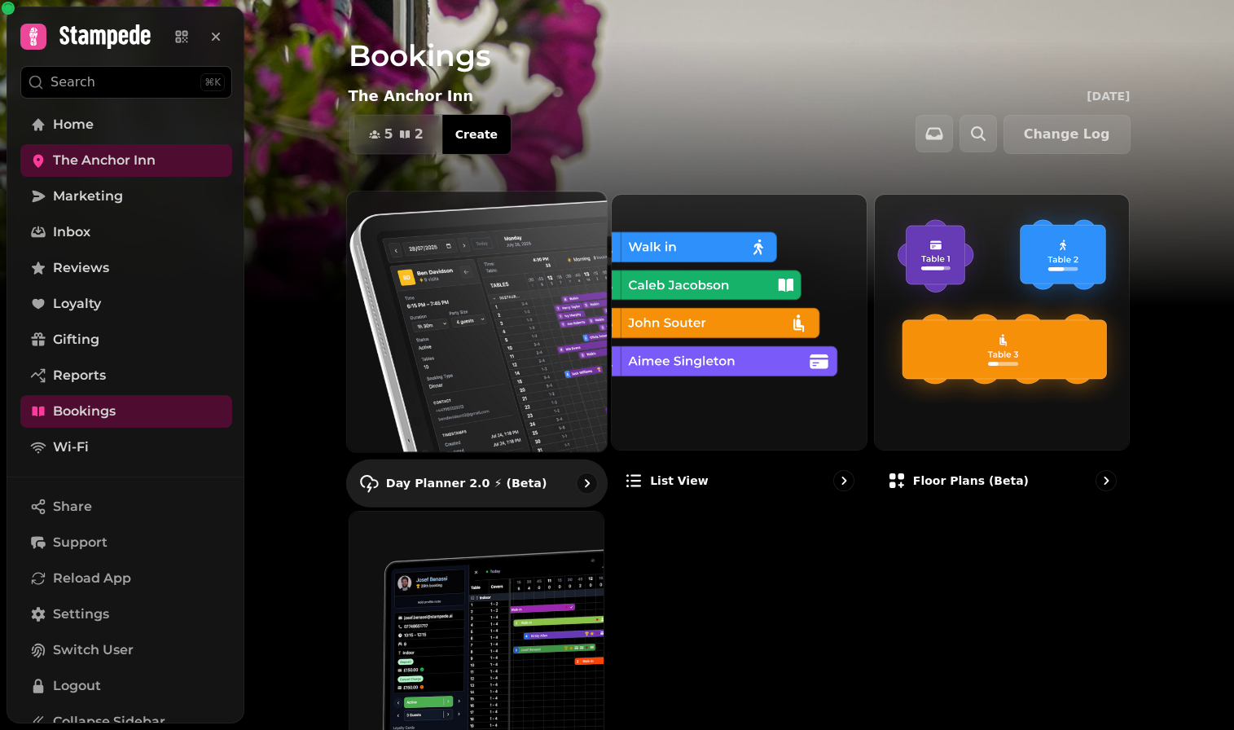
click at [463, 215] on img at bounding box center [476, 321] width 286 height 286
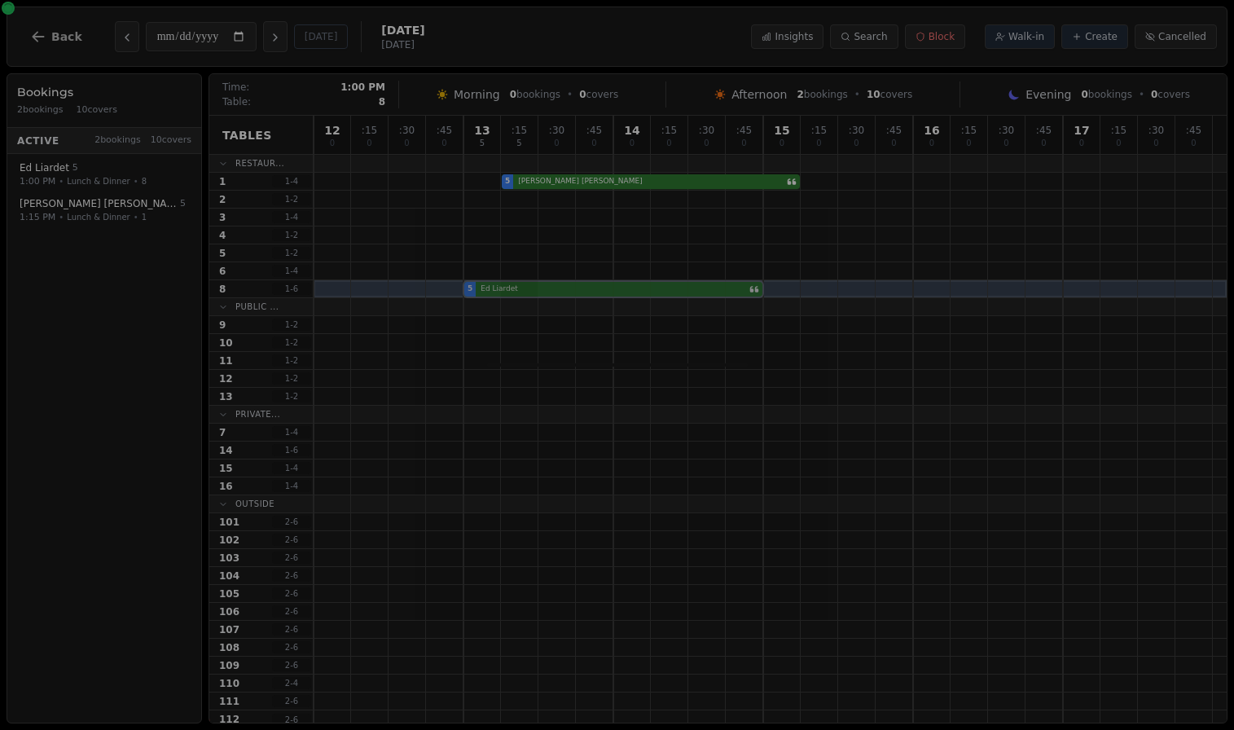
click at [501, 289] on div "5 [PERSON_NAME]" at bounding box center [769, 289] width 913 height 18
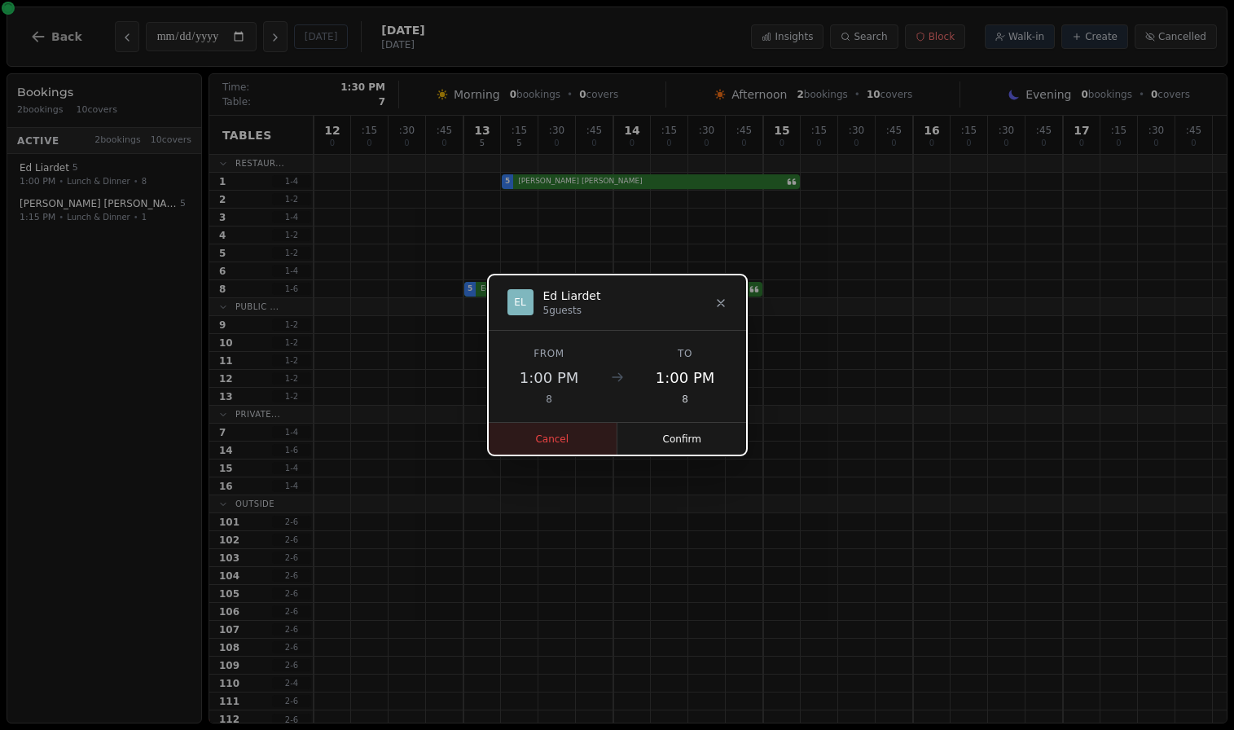
click at [565, 433] on button "Cancel" at bounding box center [553, 439] width 130 height 33
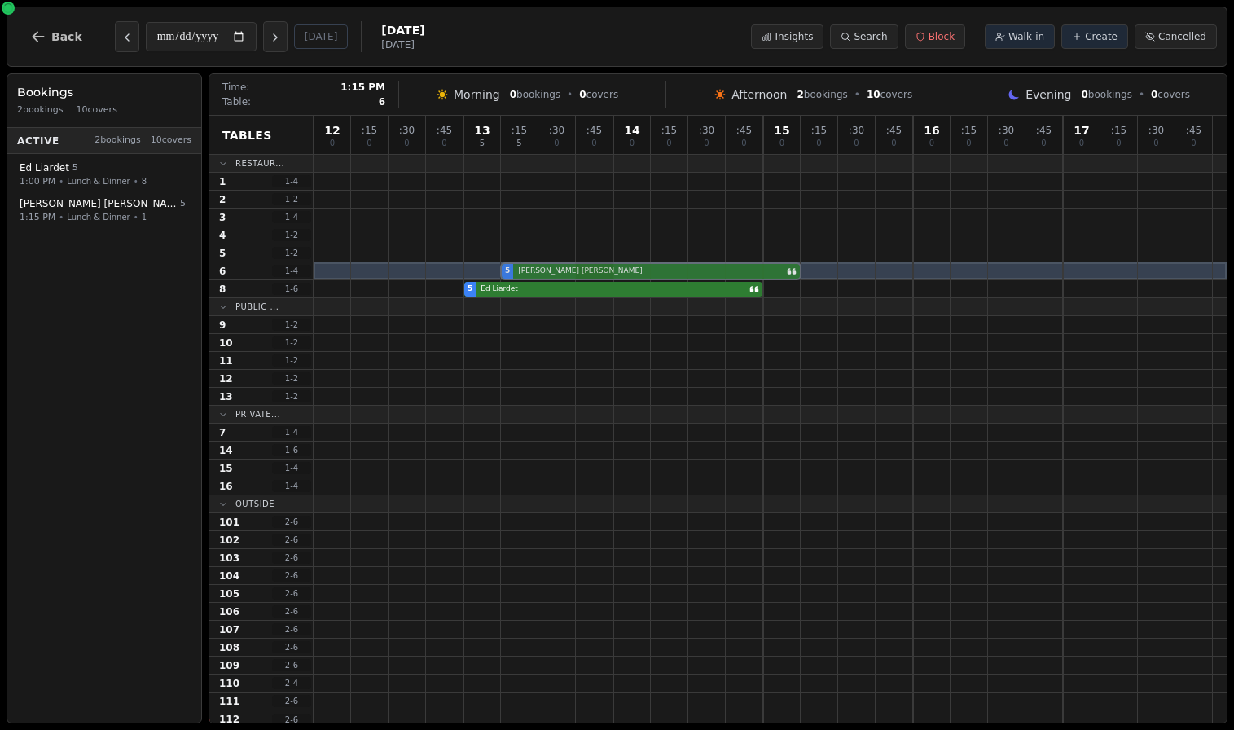
drag, startPoint x: 590, startPoint y: 183, endPoint x: 586, endPoint y: 264, distance: 80.7
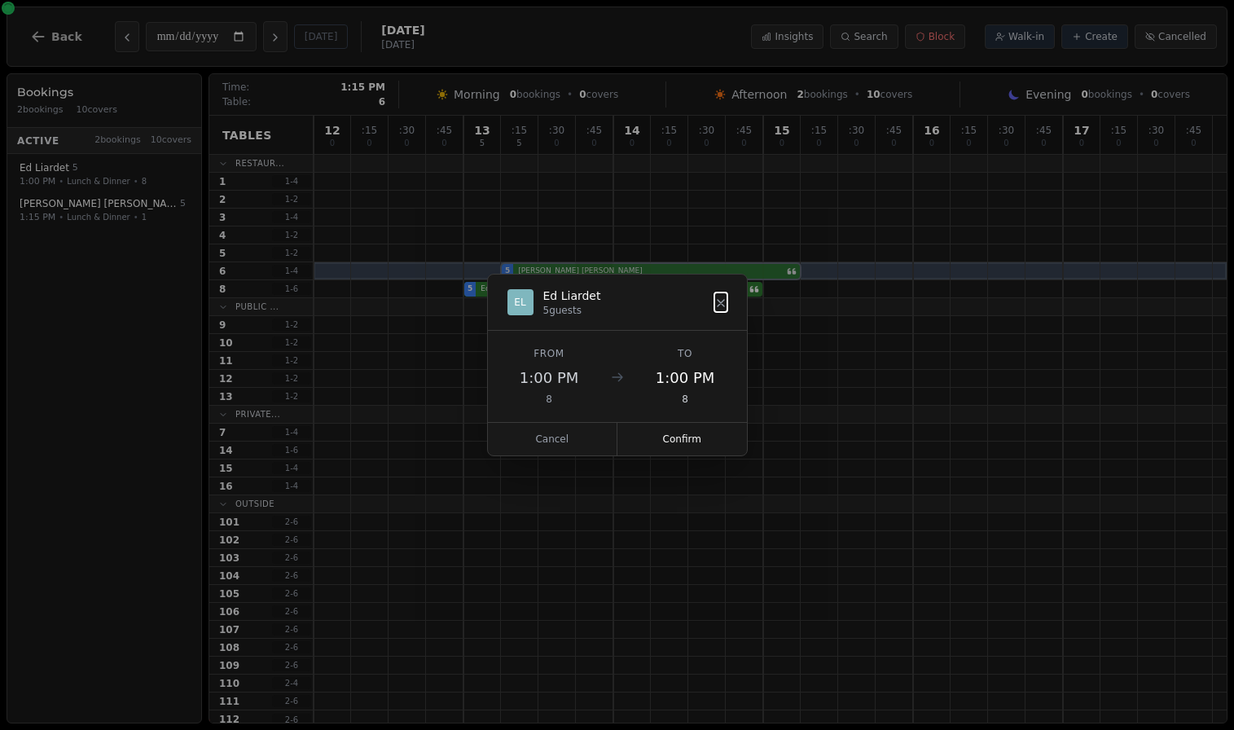
click at [586, 264] on div "12 0 : 15 0 : 30 0 : 45 0 13 5 : 15 5 : 30 0 : 45 0 14 0 : 15 0 : 30 0 : 45 0 1…" at bounding box center [769, 422] width 913 height 612
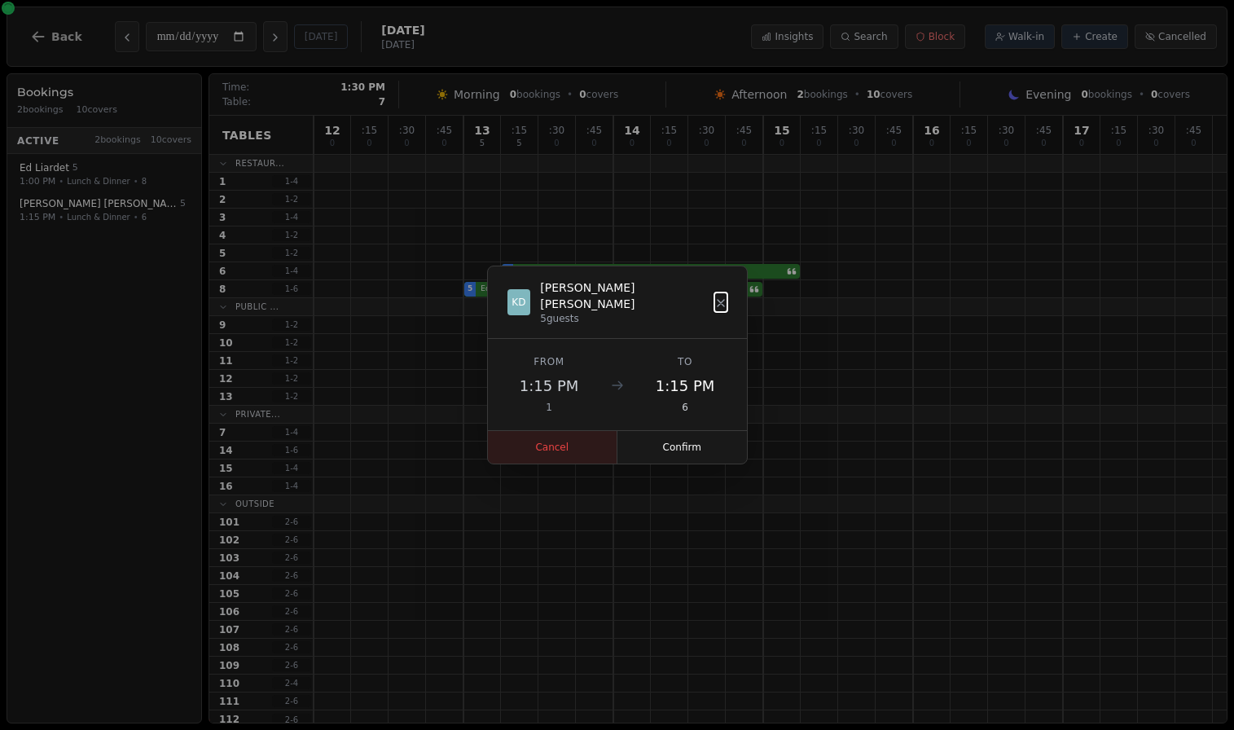
click at [565, 431] on button "Cancel" at bounding box center [553, 447] width 130 height 33
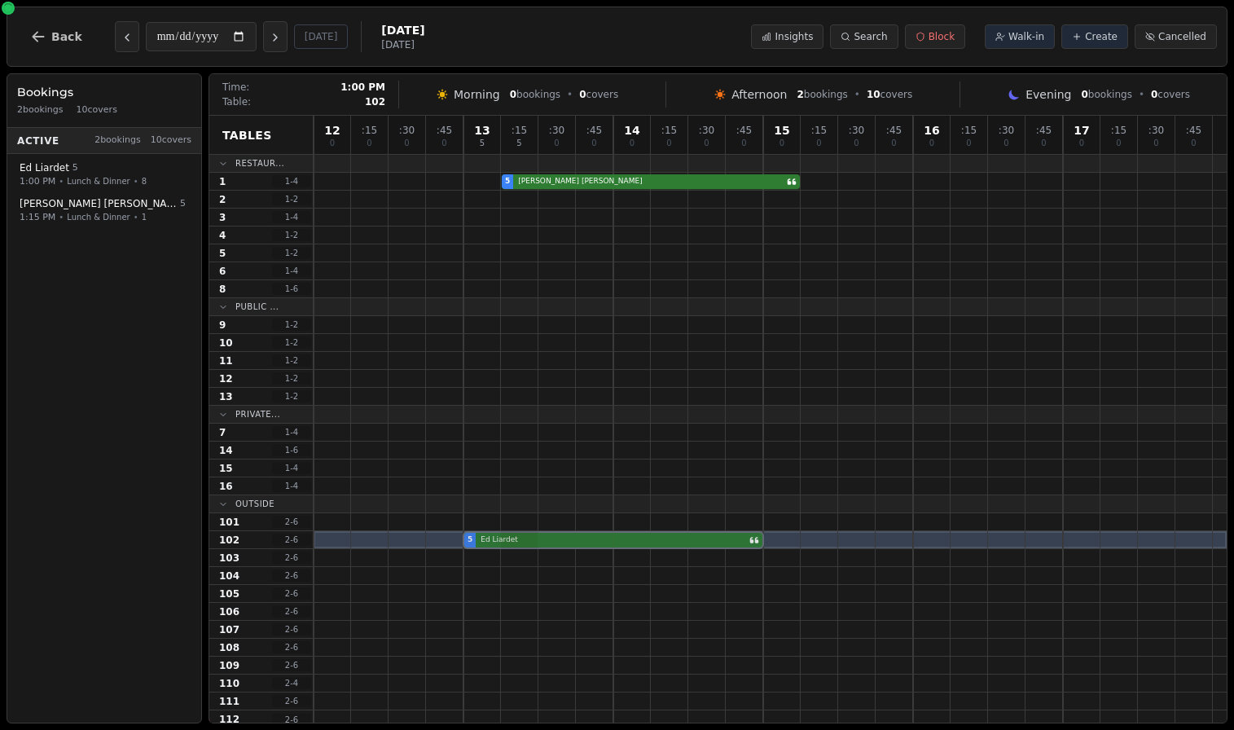
drag, startPoint x: 517, startPoint y: 285, endPoint x: 528, endPoint y: 534, distance: 249.4
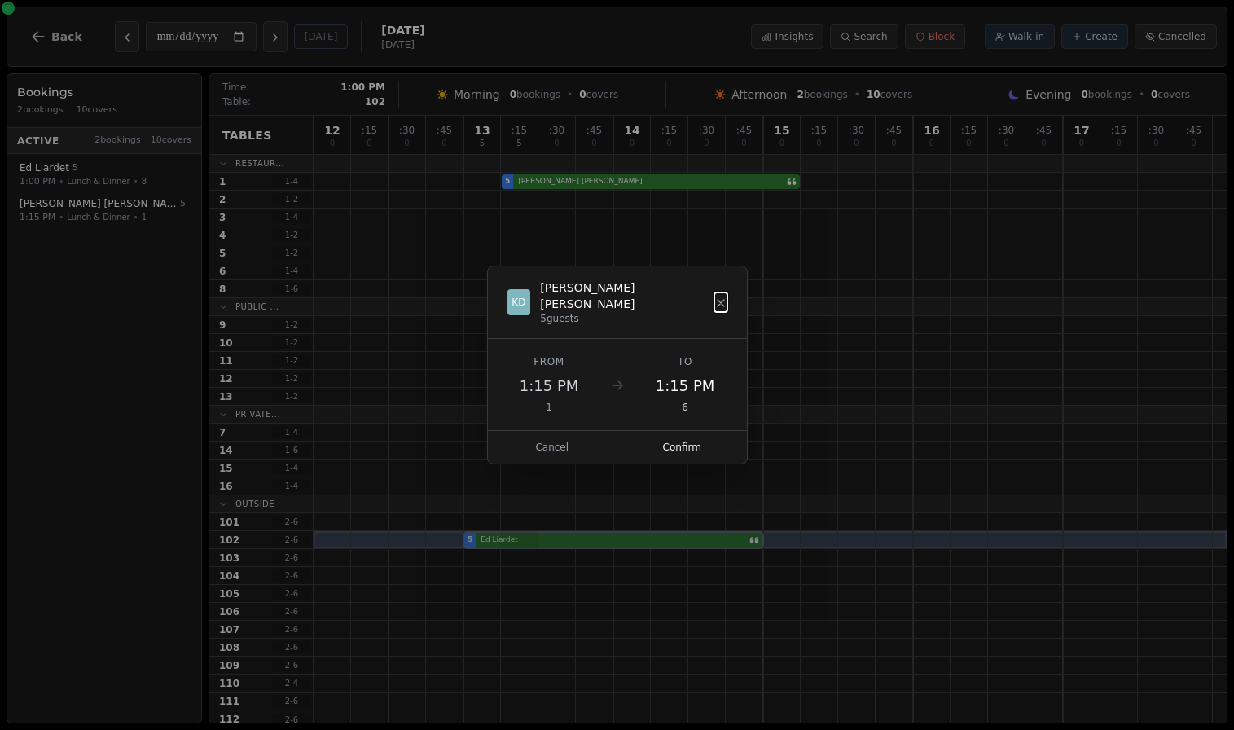
click at [528, 534] on div "12 0 : 15 0 : 30 0 : 45 0 13 5 : 15 5 : 30 0 : 45 0 14 0 : 15 0 : 30 0 : 45 0 1…" at bounding box center [769, 422] width 913 height 612
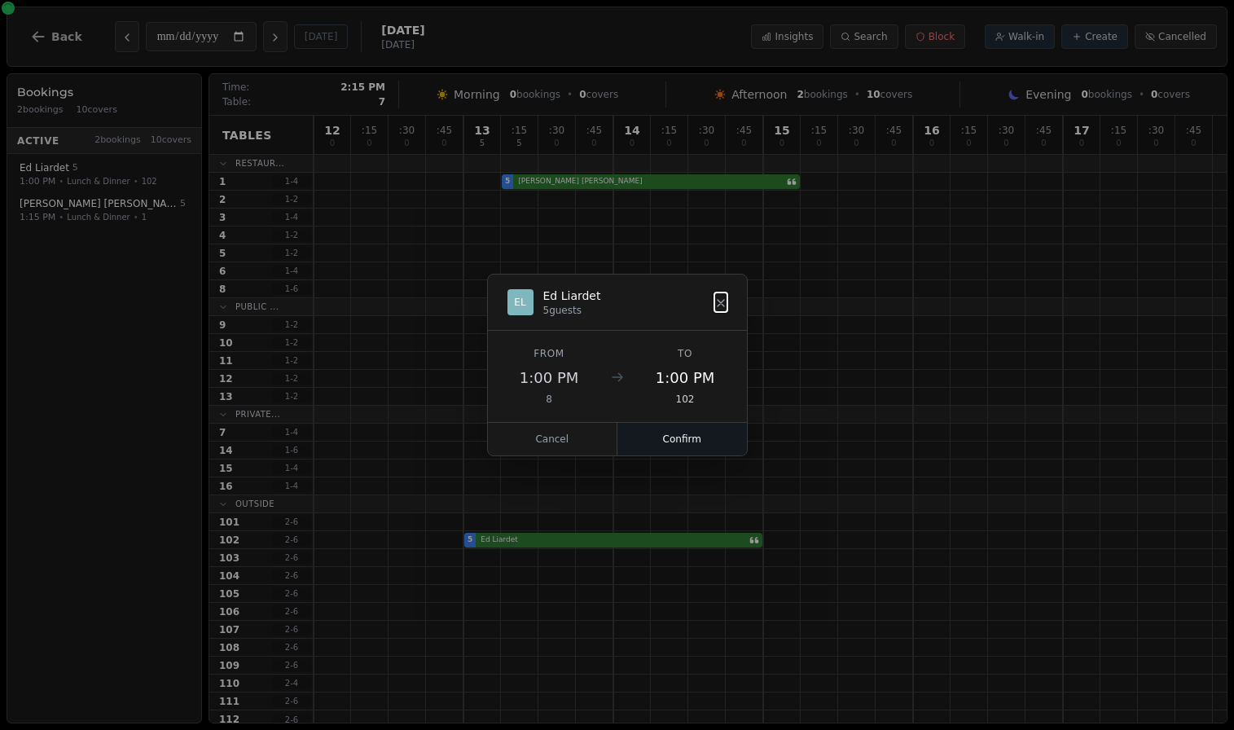
click at [664, 433] on button "Confirm" at bounding box center [681, 439] width 129 height 33
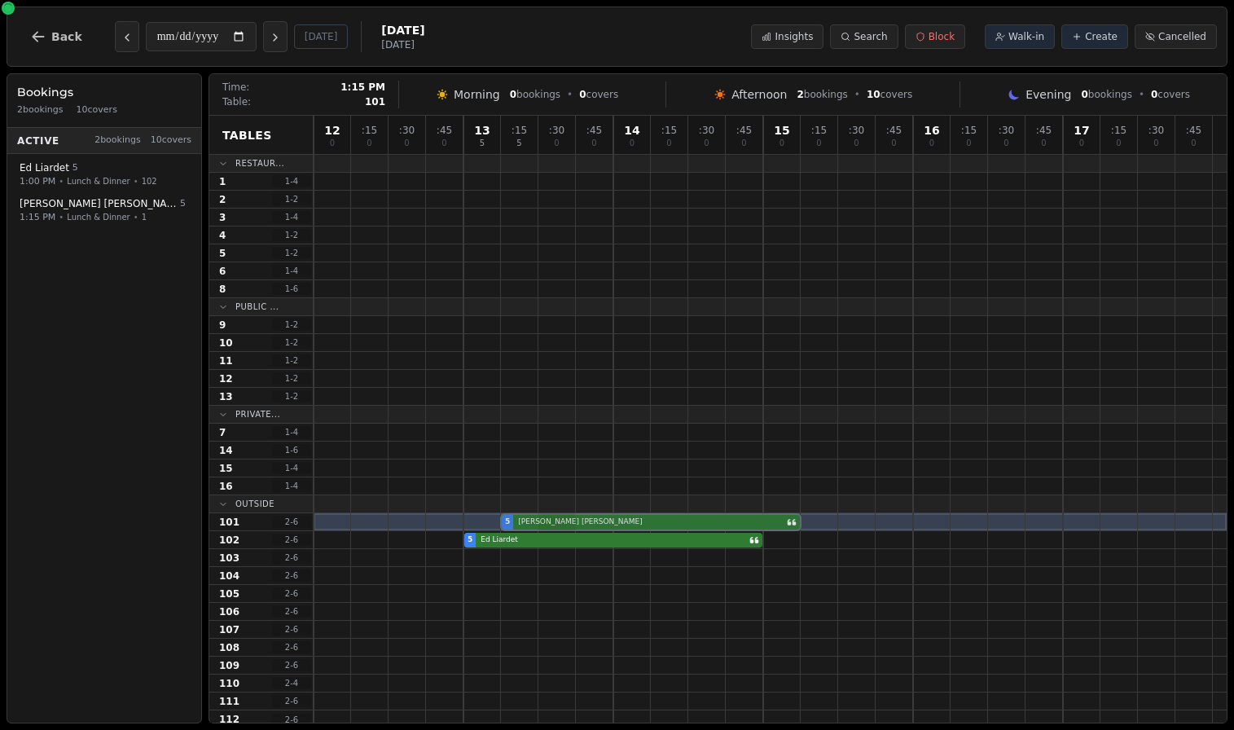
drag, startPoint x: 573, startPoint y: 185, endPoint x: 559, endPoint y: 519, distance: 334.1
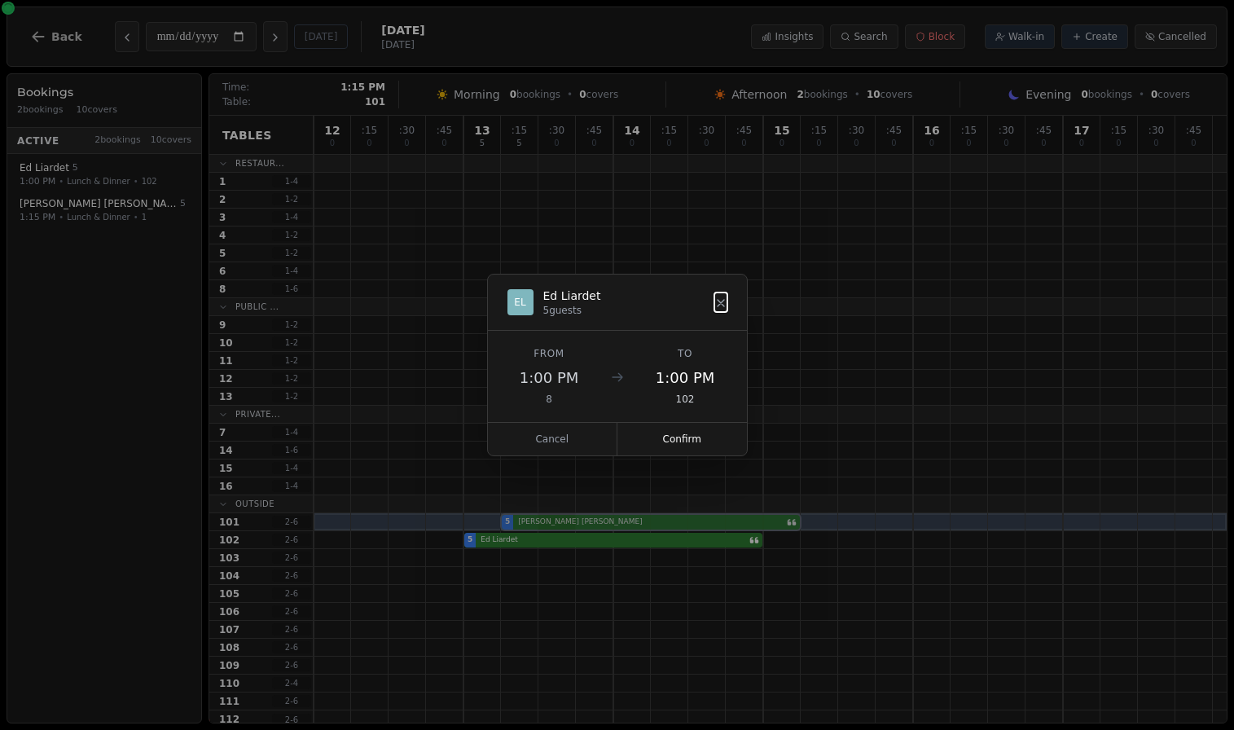
click at [559, 519] on div "12 0 : 15 0 : 30 0 : 45 0 13 5 : 15 5 : 30 0 : 45 0 14 0 : 15 0 : 30 0 : 45 0 1…" at bounding box center [769, 422] width 913 height 612
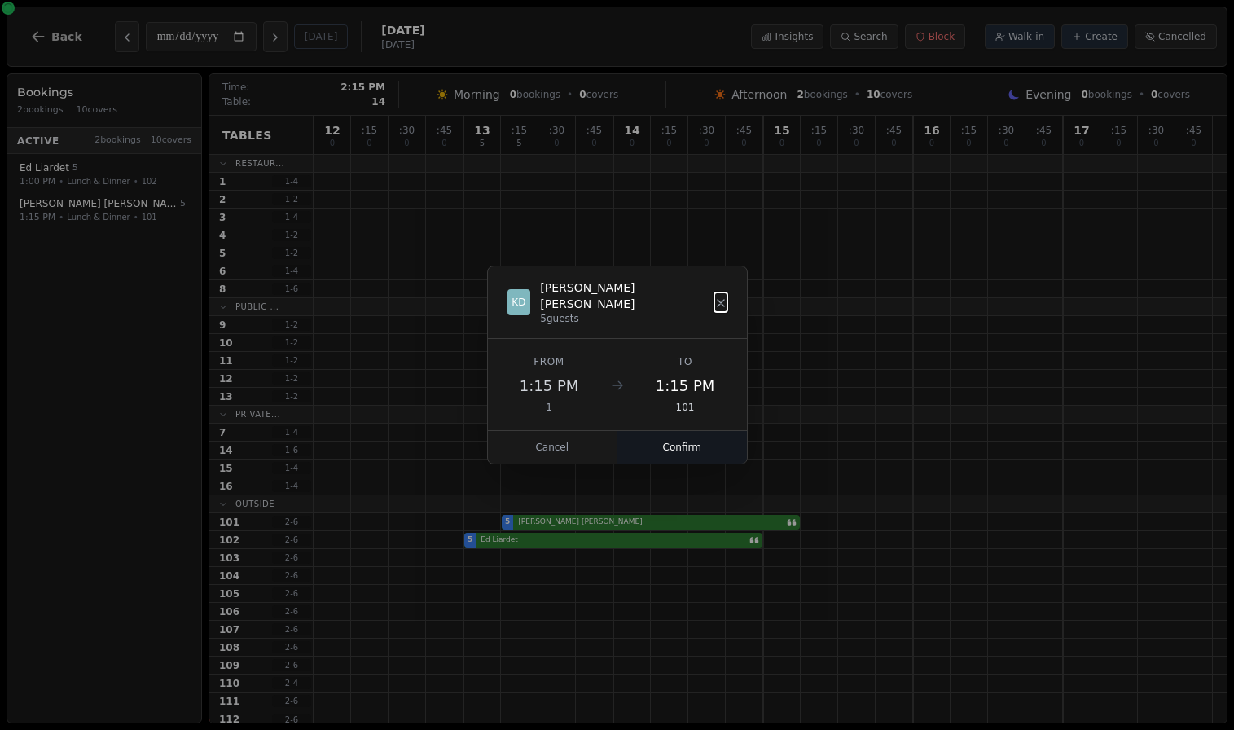
click at [669, 442] on button "Confirm" at bounding box center [681, 447] width 129 height 33
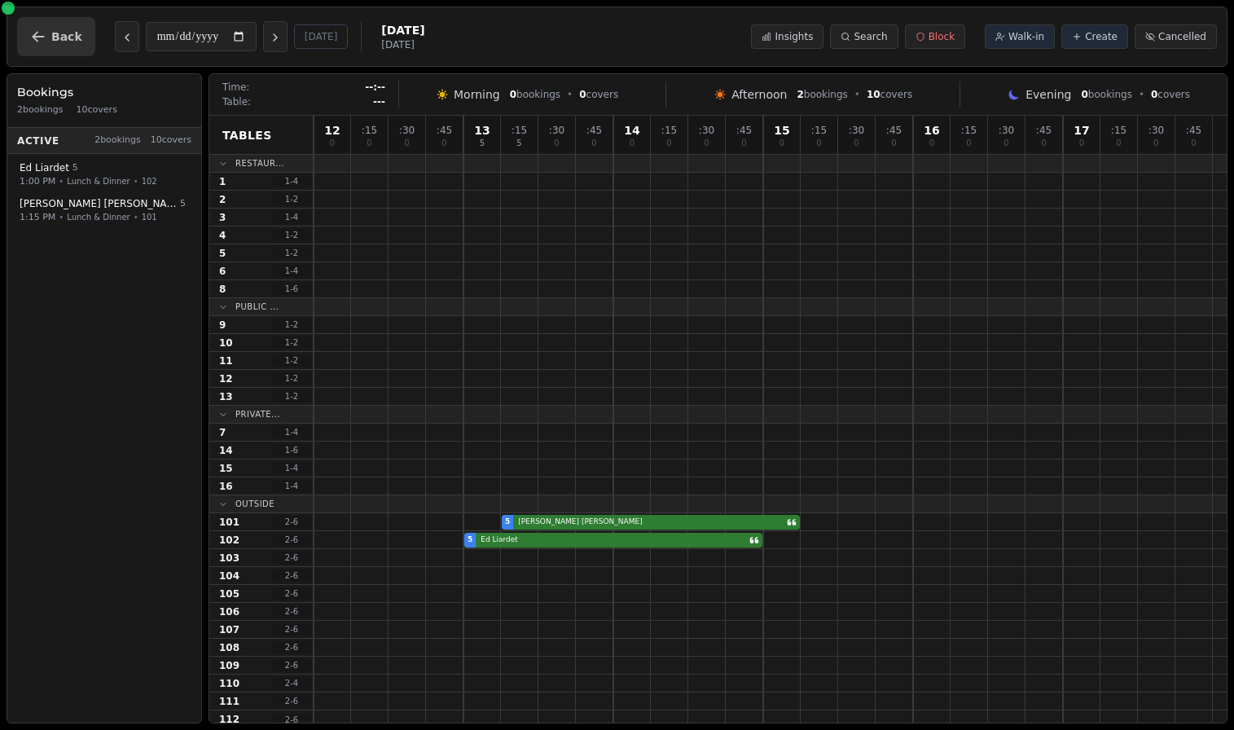
click at [46, 23] on button "Back" at bounding box center [56, 36] width 78 height 39
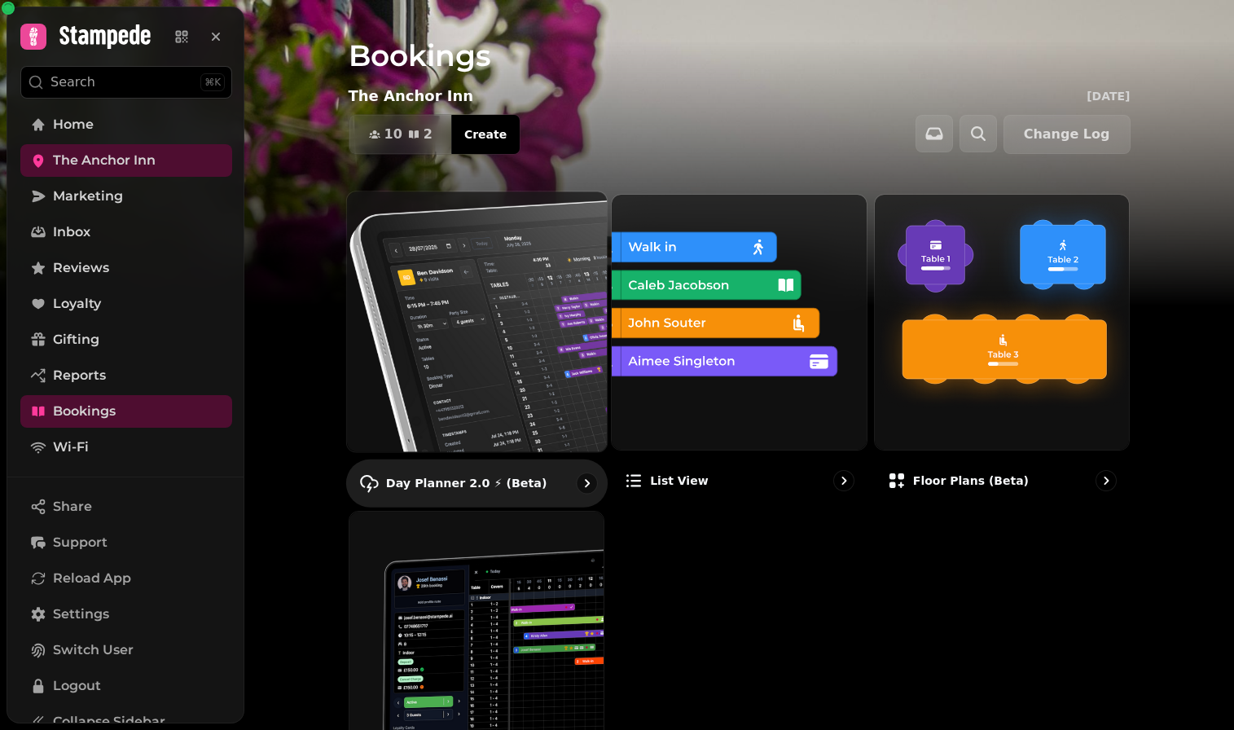
click at [484, 305] on img at bounding box center [476, 321] width 286 height 286
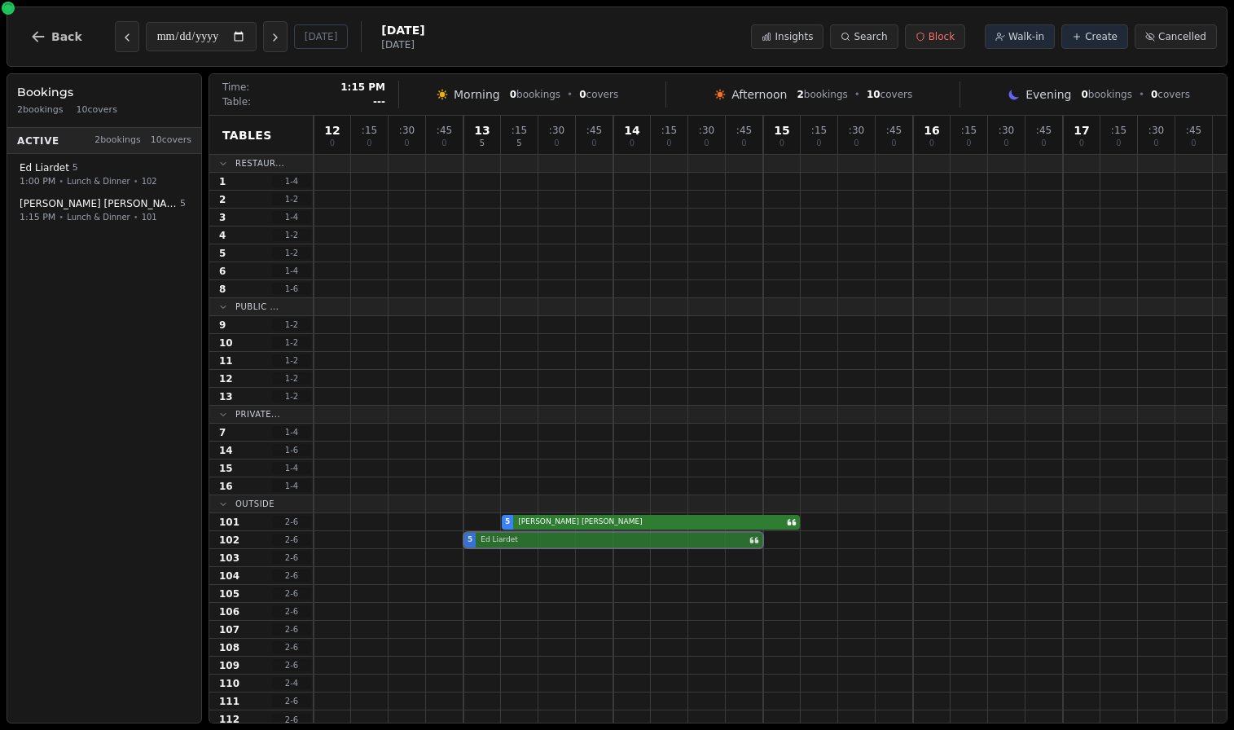
click at [515, 537] on div "5 [PERSON_NAME]" at bounding box center [769, 540] width 913 height 18
select select "****"
select select "*"
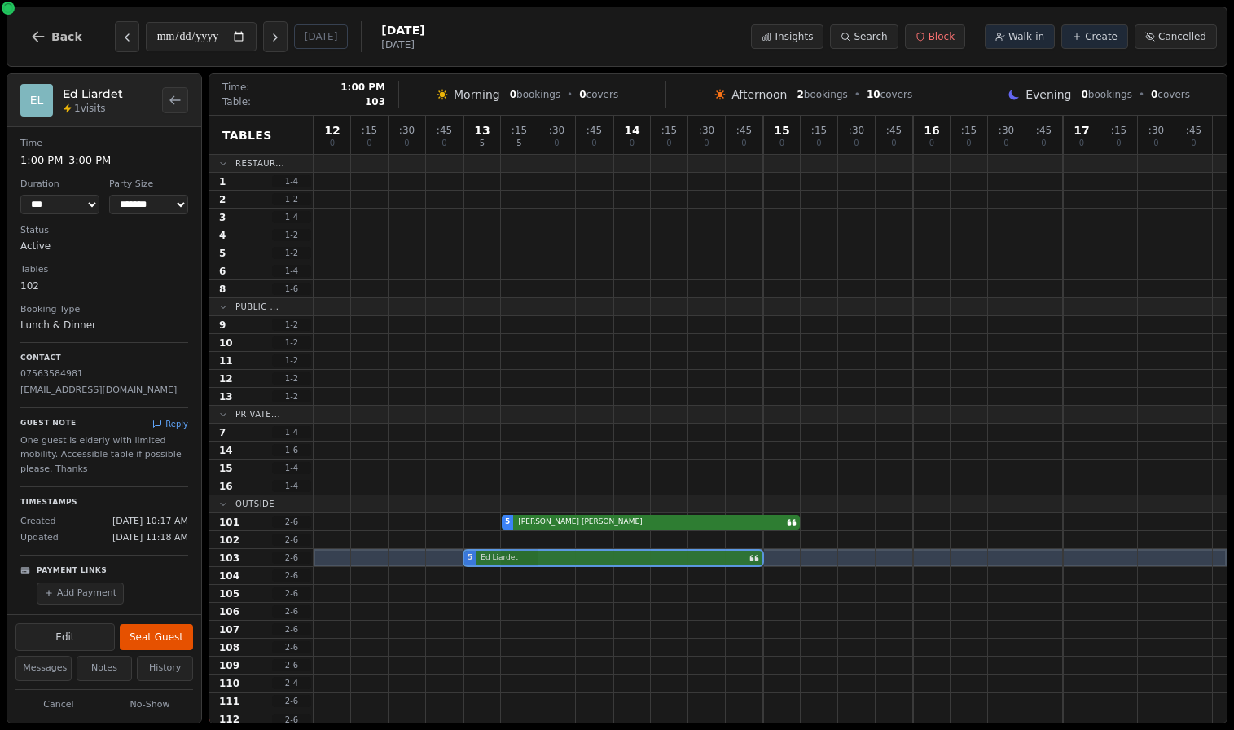
drag, startPoint x: 514, startPoint y: 541, endPoint x: 513, endPoint y: 550, distance: 9.8
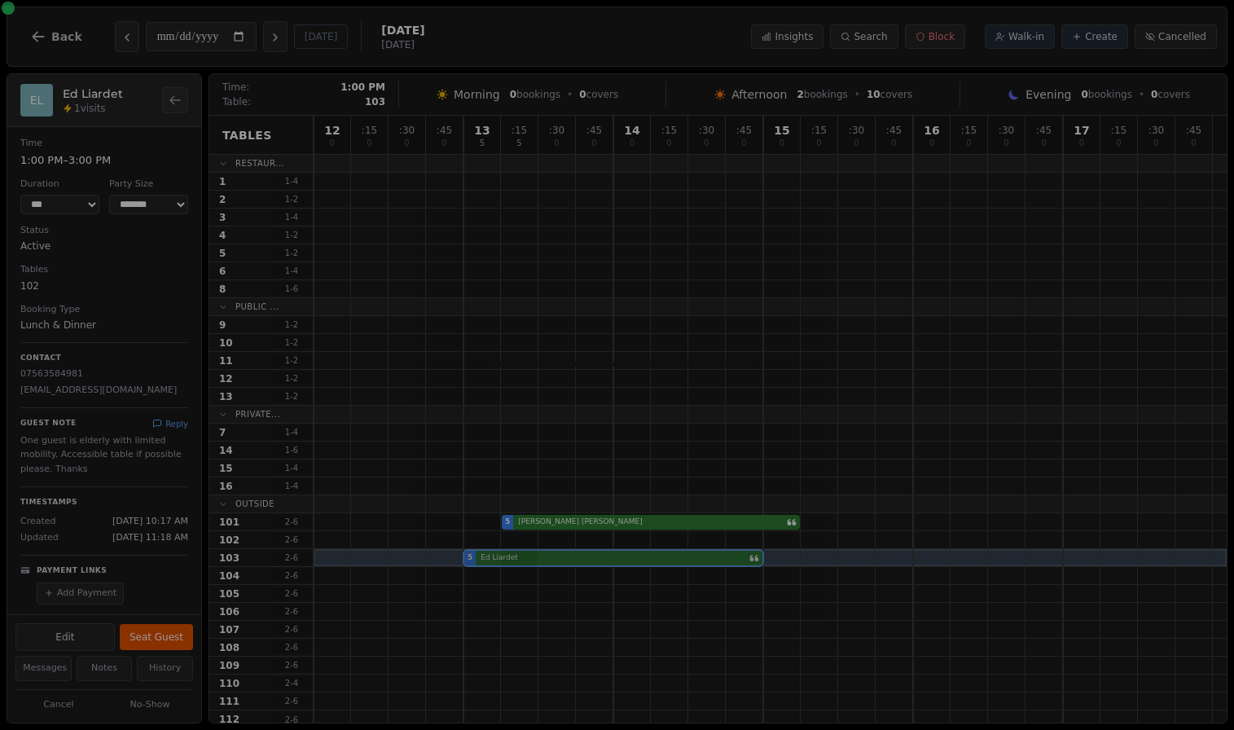
click at [513, 550] on div "12 0 : 15 0 : 30 0 : 45 0 13 5 : 15 5 : 30 0 : 45 0 14 0 : 15 0 : 30 0 : 45 0 1…" at bounding box center [769, 422] width 913 height 612
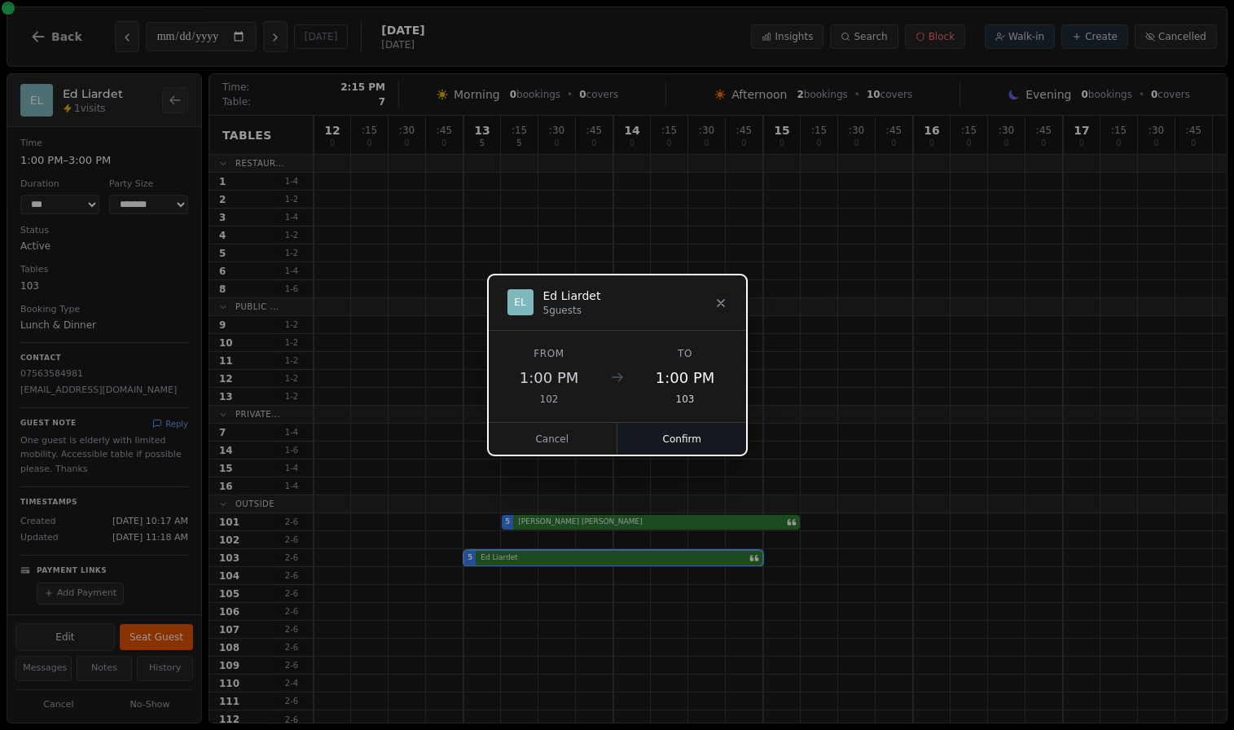
click at [682, 434] on button "Confirm" at bounding box center [681, 439] width 129 height 33
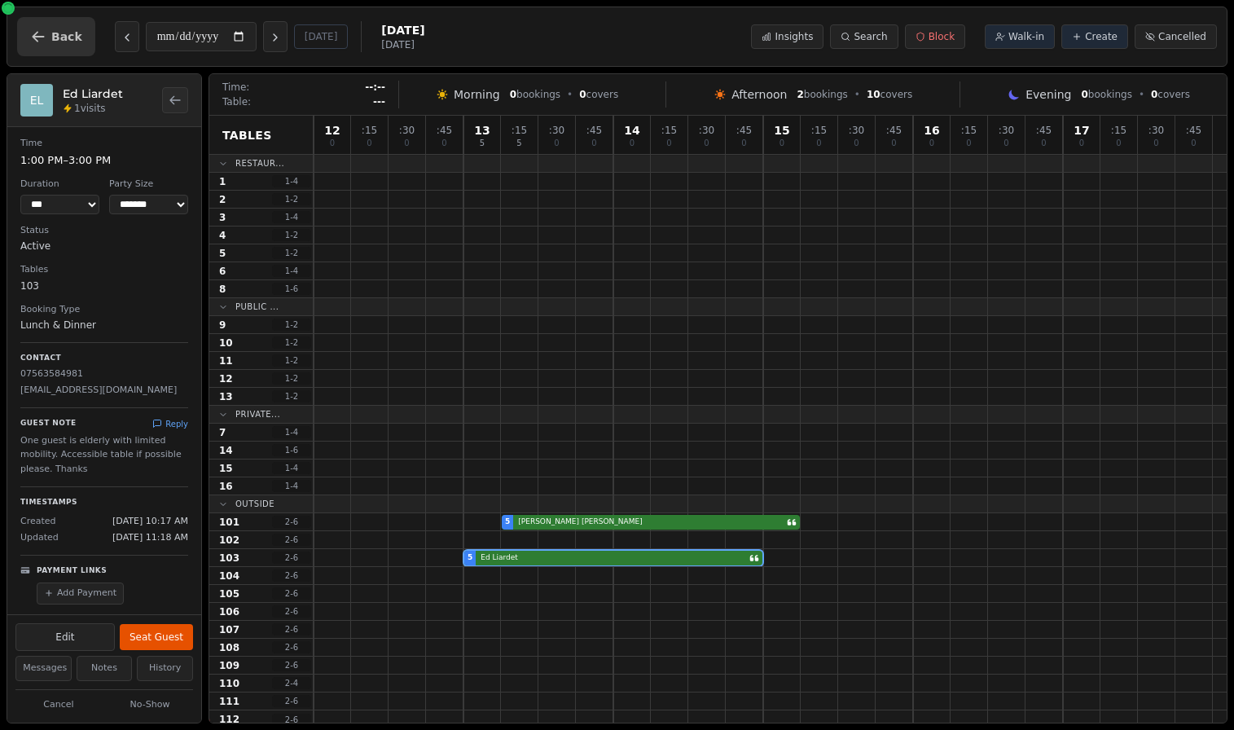
click at [68, 37] on span "Back" at bounding box center [66, 36] width 31 height 11
